Goal: Task Accomplishment & Management: Use online tool/utility

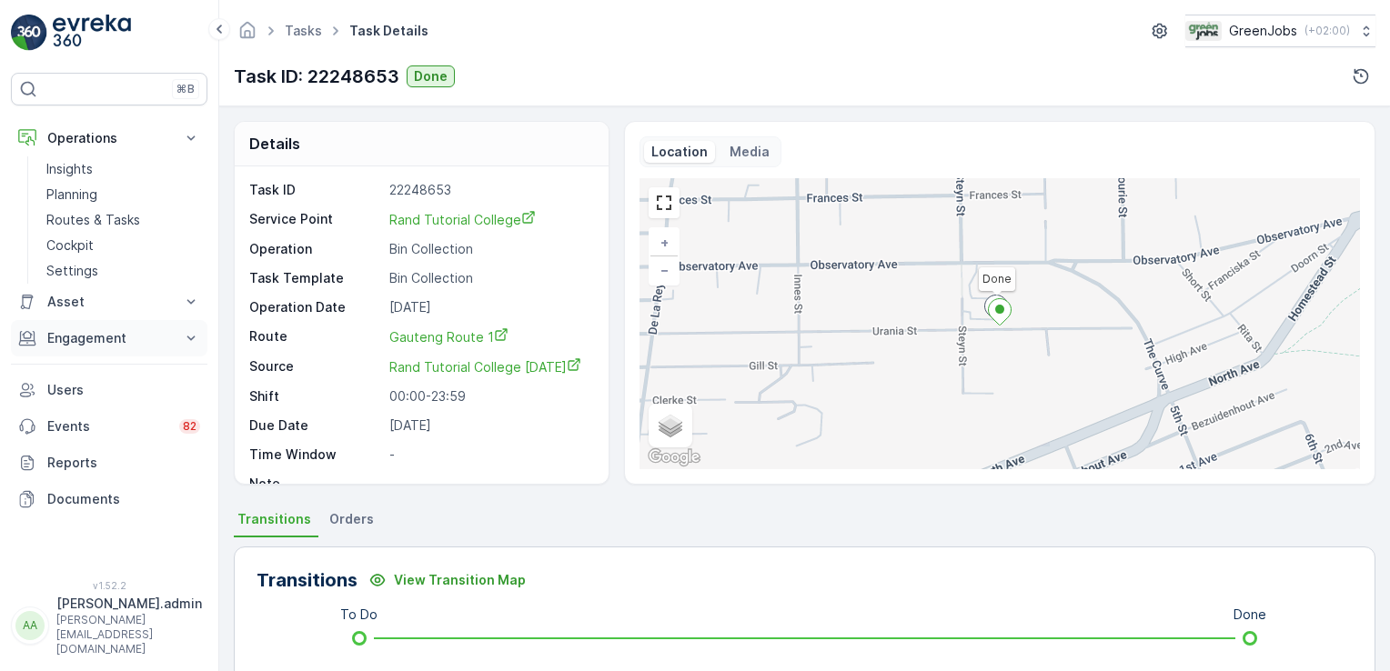
click at [197, 333] on icon at bounding box center [191, 338] width 18 height 18
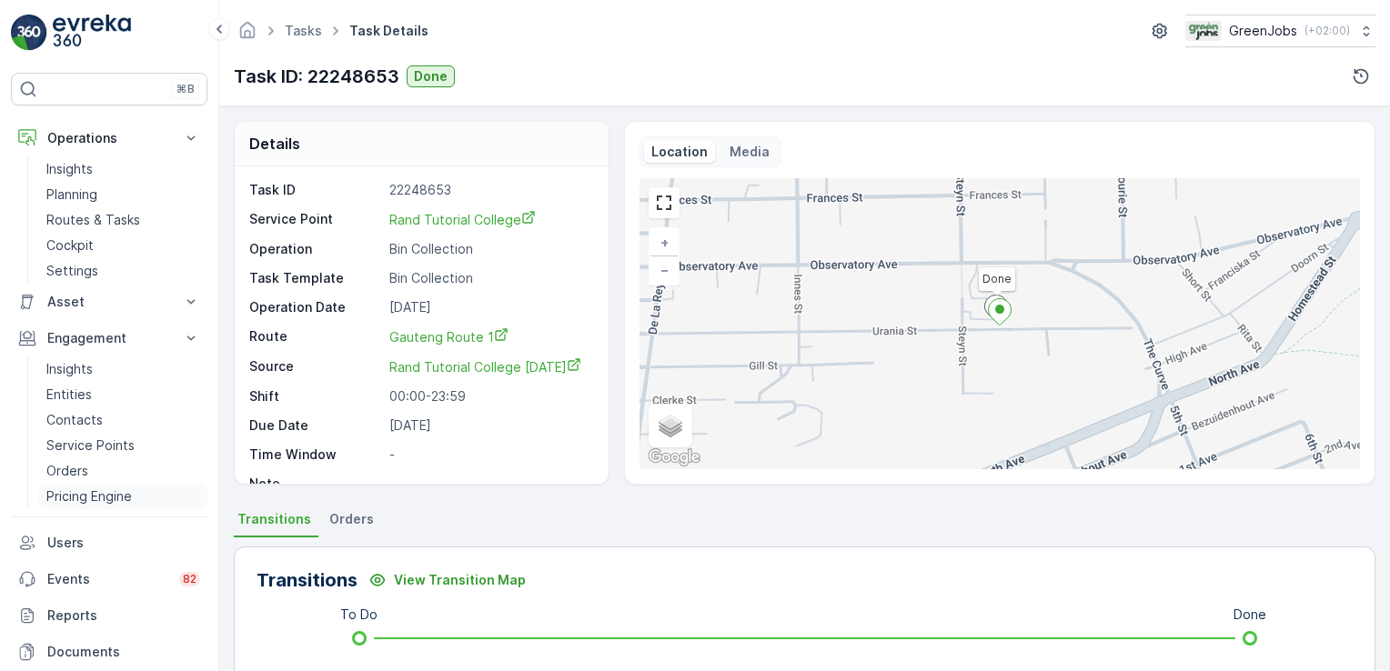
click at [86, 492] on p "Pricing Engine" at bounding box center [88, 496] width 85 height 18
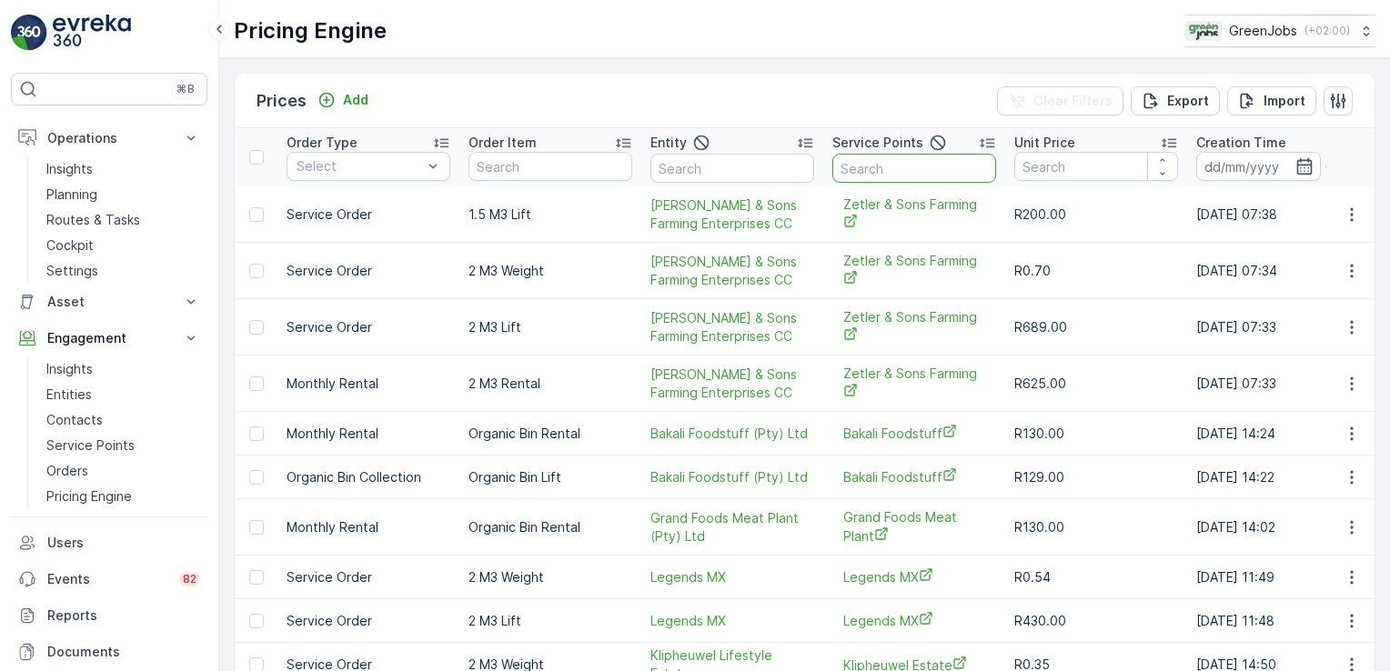
click at [879, 170] on input "text" at bounding box center [914, 168] width 164 height 29
type input "supersport"
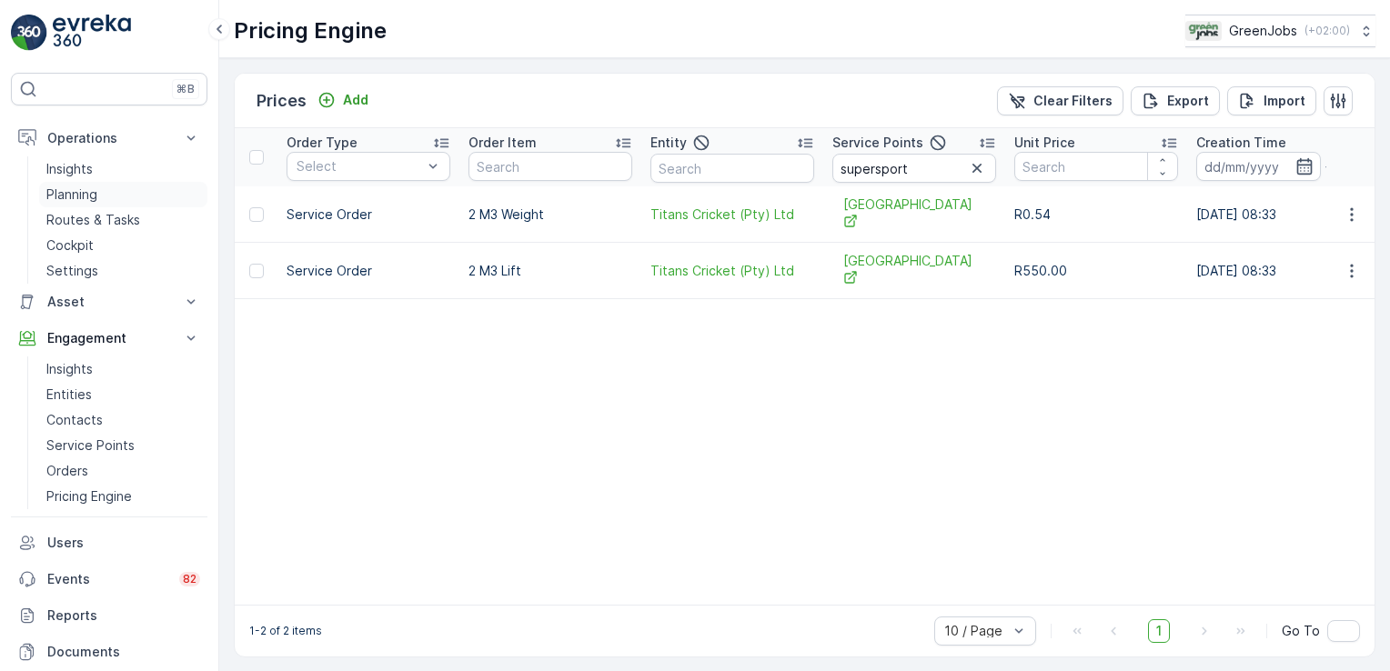
click at [78, 189] on p "Planning" at bounding box center [71, 195] width 51 height 18
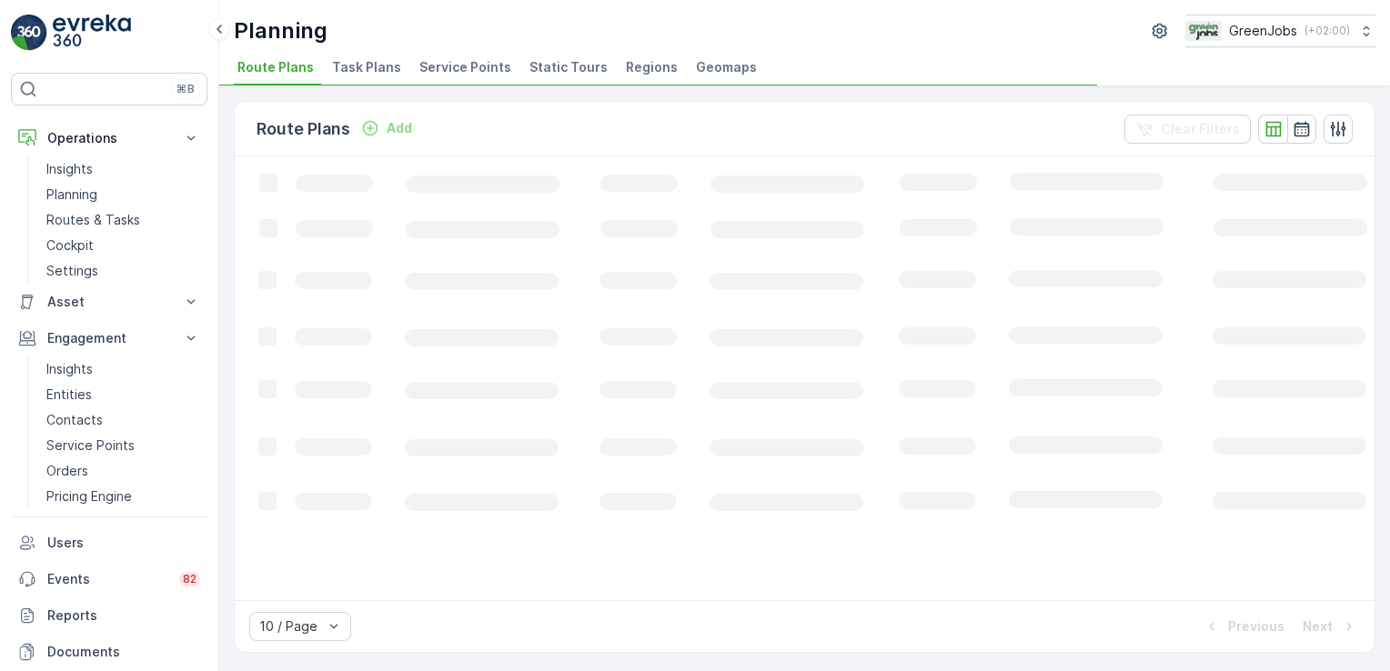
click at [349, 75] on span "Task Plans" at bounding box center [366, 67] width 69 height 18
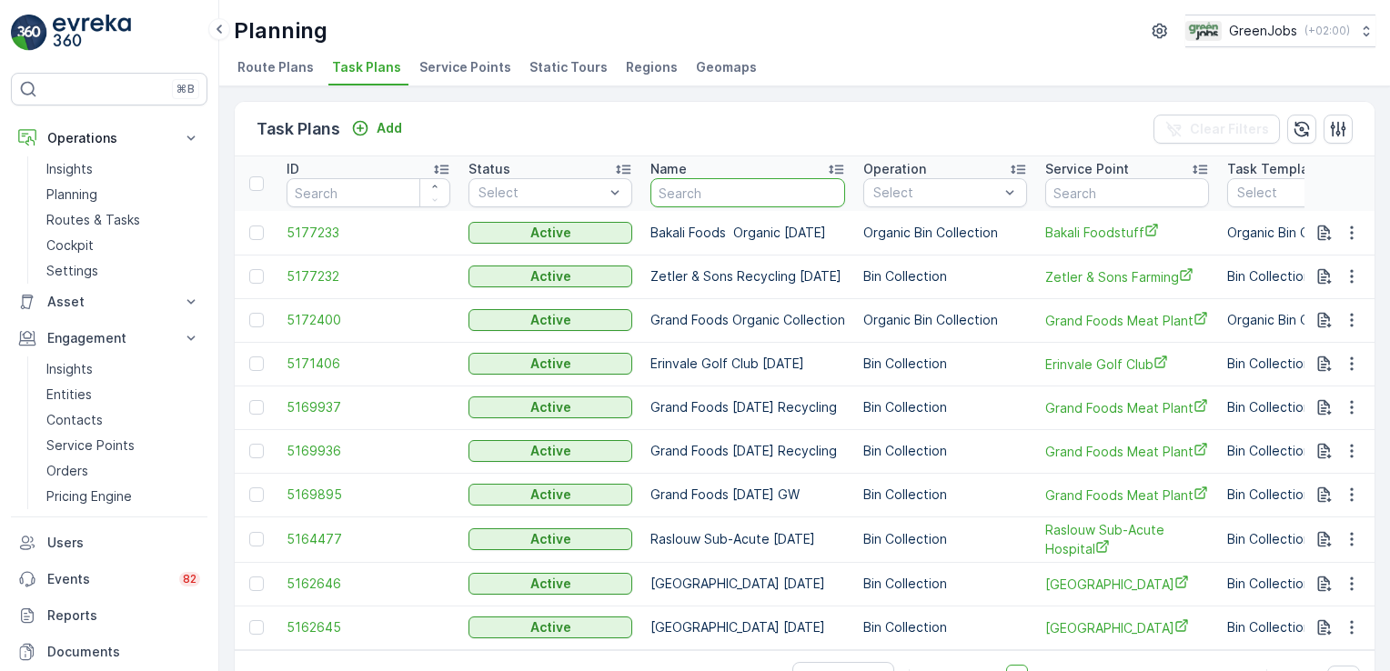
click at [688, 196] on input "text" at bounding box center [747, 192] width 195 height 29
type input "WELDHAGEN"
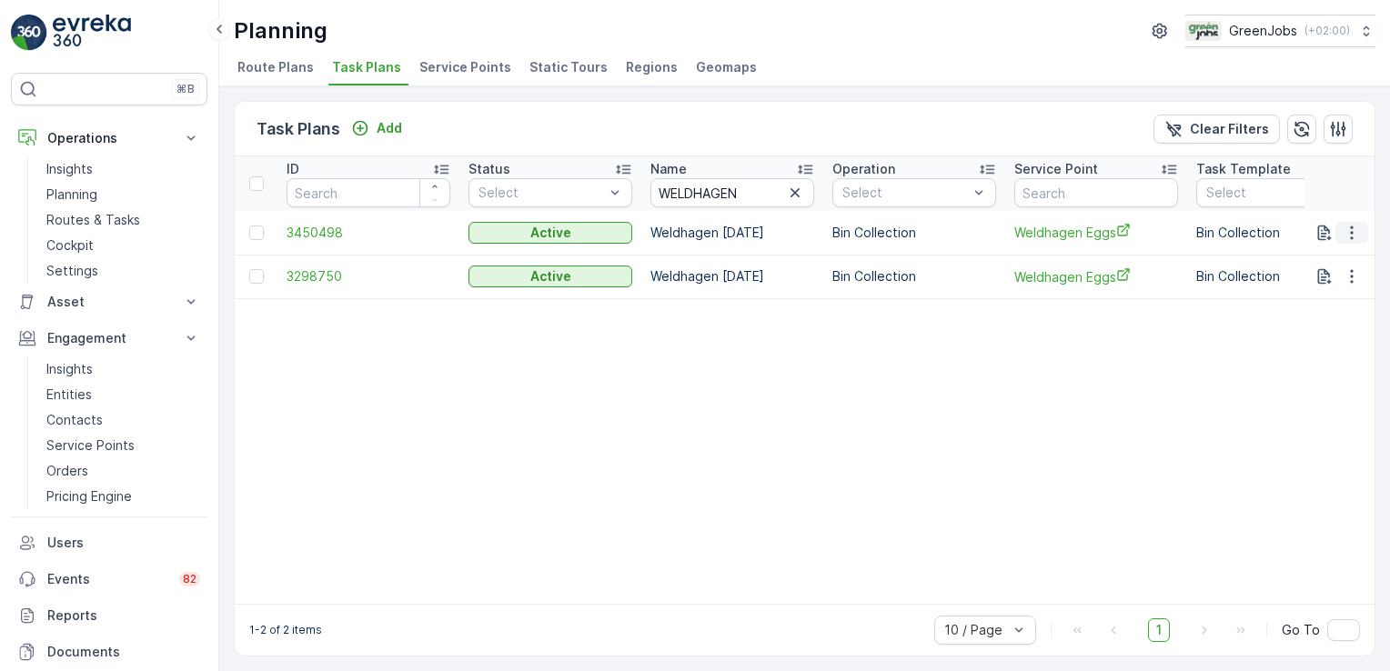
click at [1350, 227] on icon "button" at bounding box center [1351, 233] width 18 height 18
click at [1331, 337] on span "Delete Task Plan" at bounding box center [1328, 343] width 103 height 18
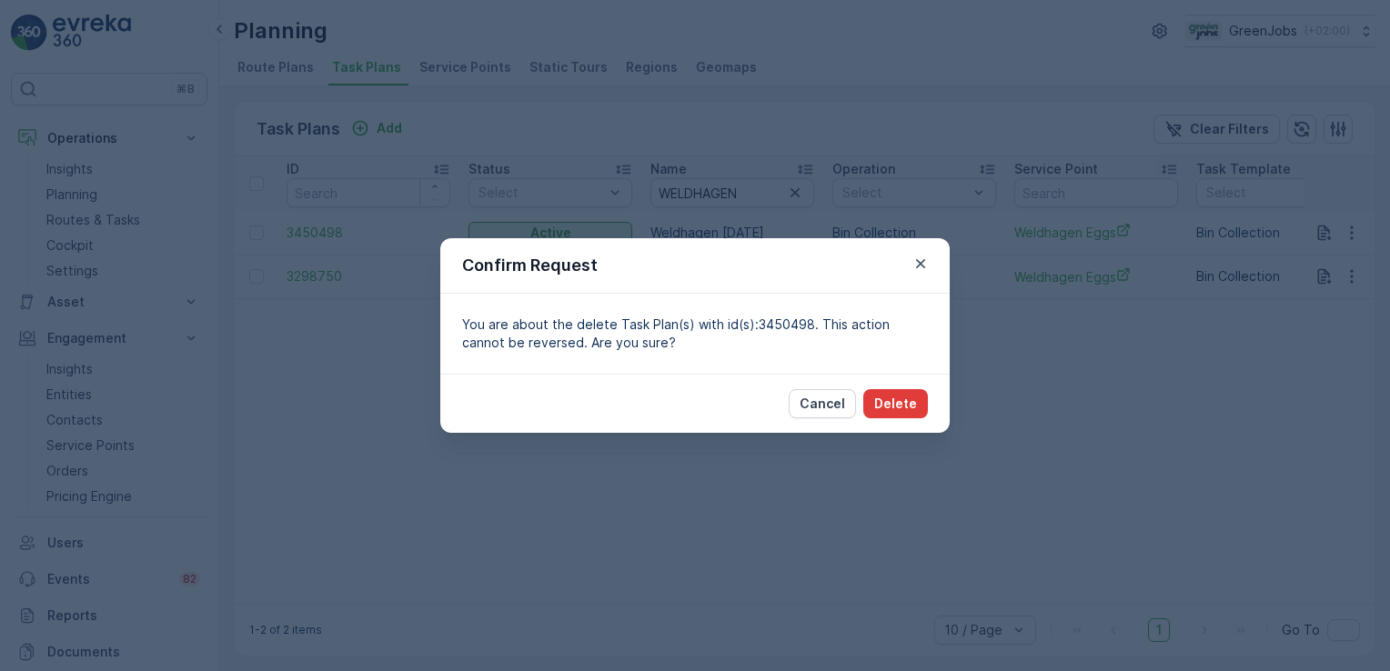
click at [894, 397] on p "Delete" at bounding box center [895, 404] width 43 height 18
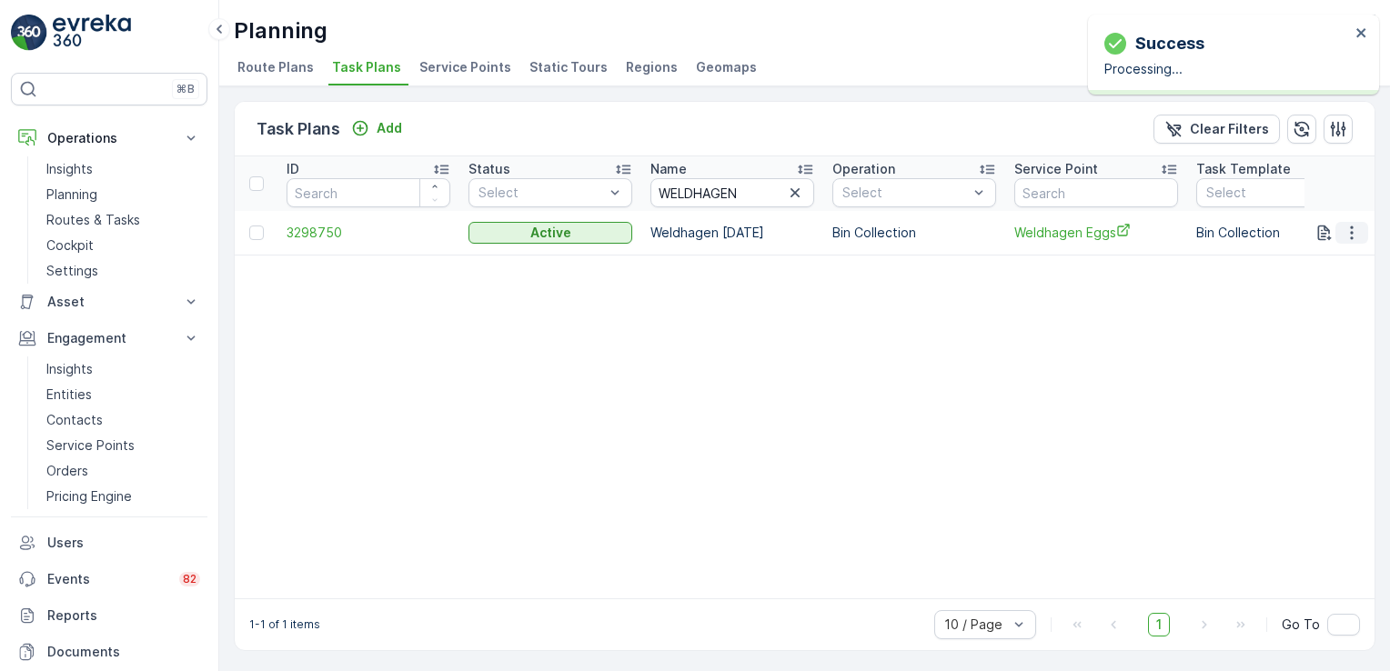
click at [1345, 232] on icon "button" at bounding box center [1351, 233] width 18 height 18
click at [1330, 348] on span "Delete Task Plan" at bounding box center [1328, 343] width 103 height 18
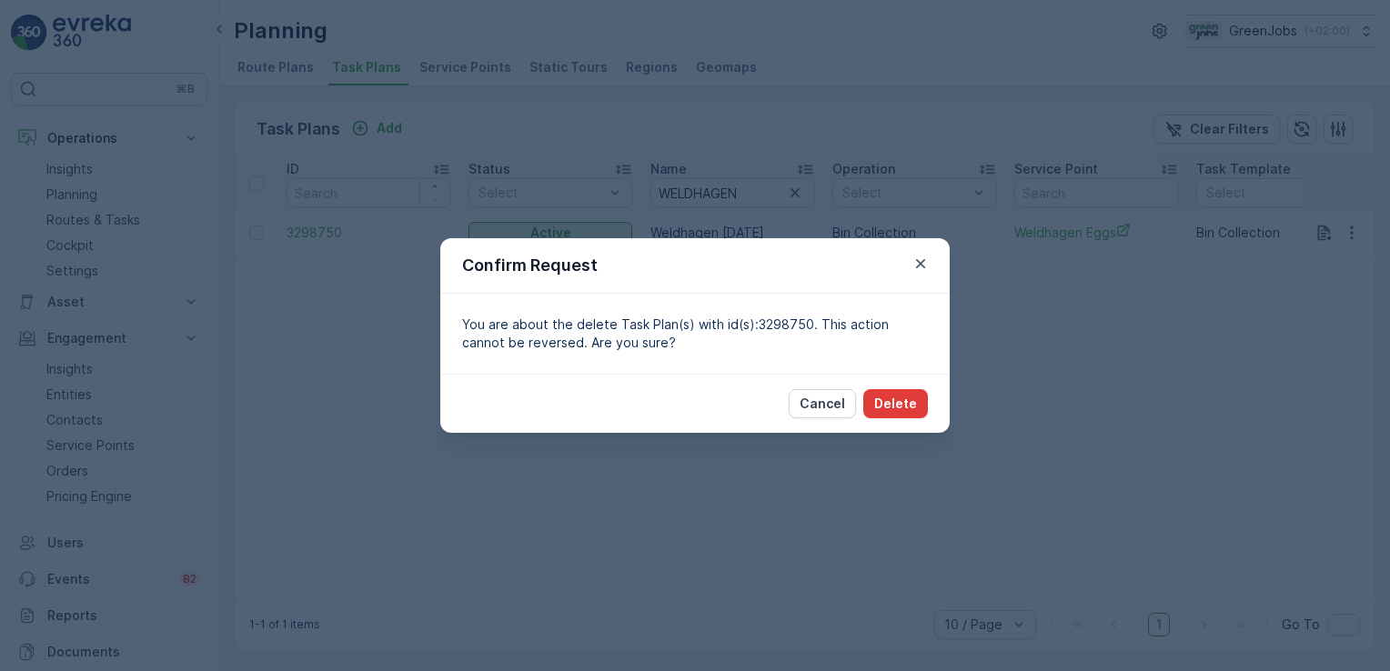
click at [914, 399] on p "Delete" at bounding box center [895, 404] width 43 height 18
